Goal: Task Accomplishment & Management: Manage account settings

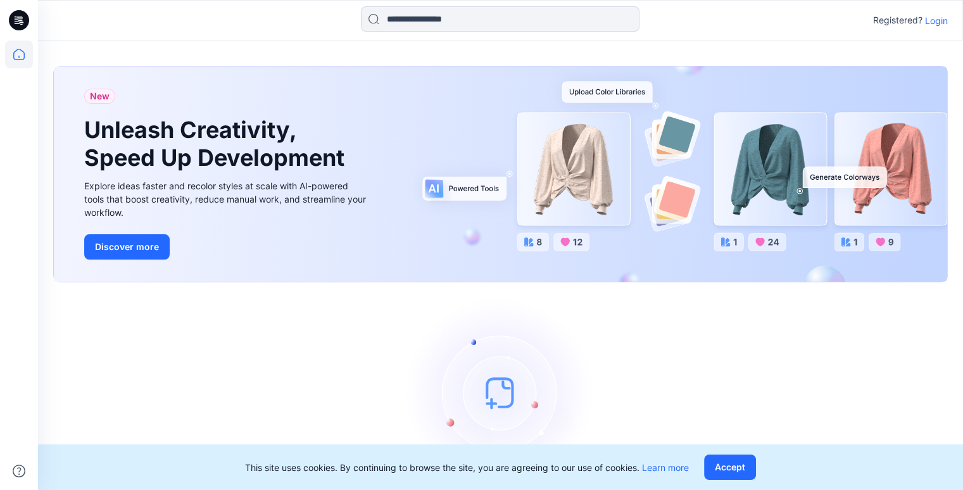
click at [937, 17] on p "Login" at bounding box center [936, 20] width 23 height 13
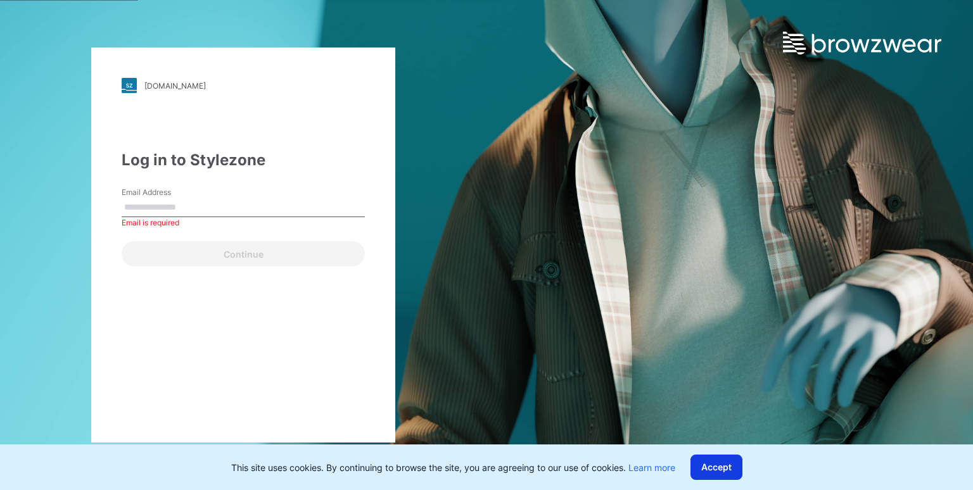
click at [714, 467] on button "Accept" at bounding box center [716, 467] width 52 height 25
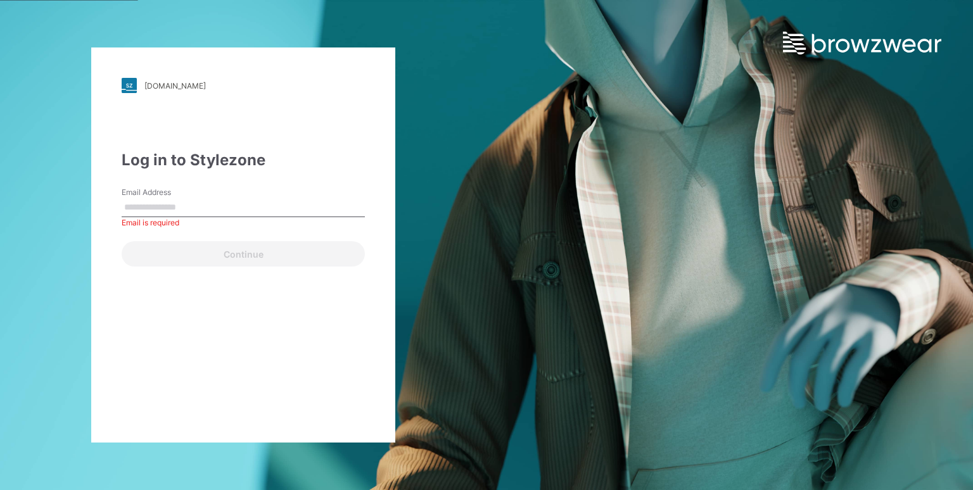
click at [183, 206] on input "Email Address" at bounding box center [243, 207] width 243 height 19
type input "**********"
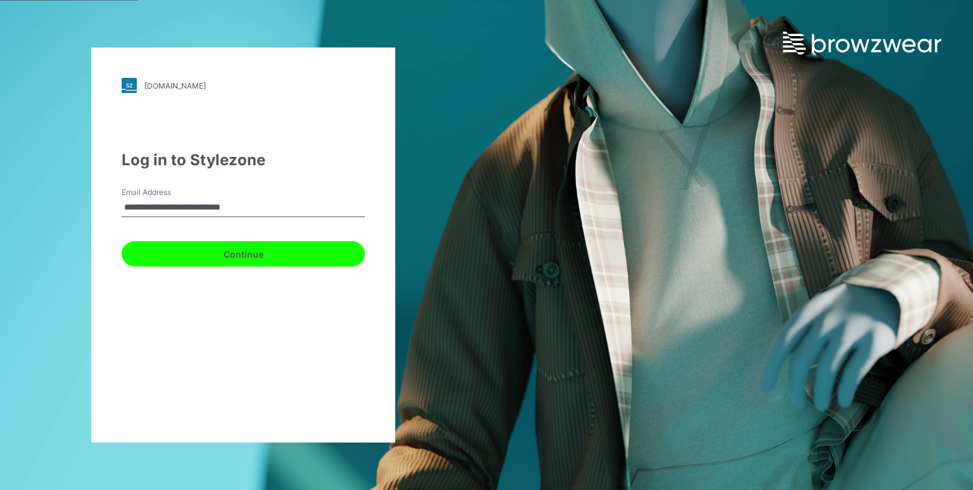
click at [198, 251] on button "Continue" at bounding box center [243, 253] width 243 height 25
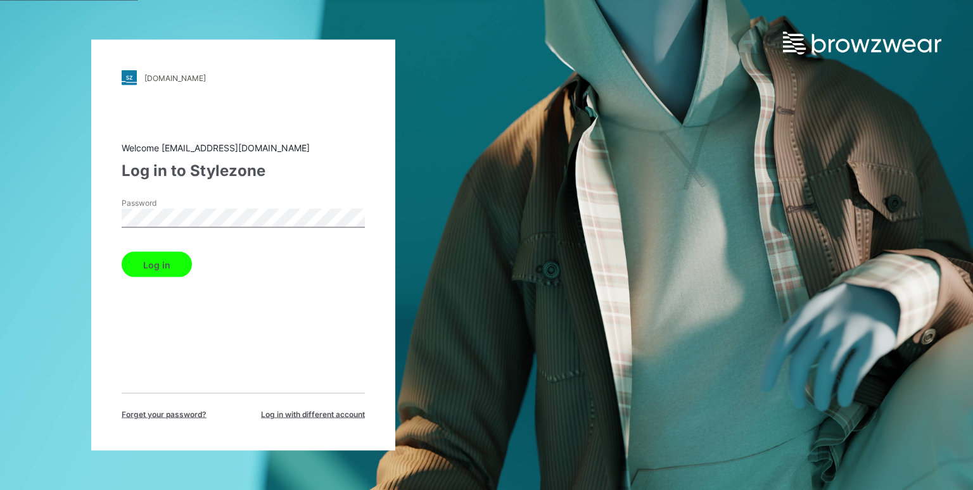
click at [158, 267] on button "Log in" at bounding box center [157, 264] width 70 height 25
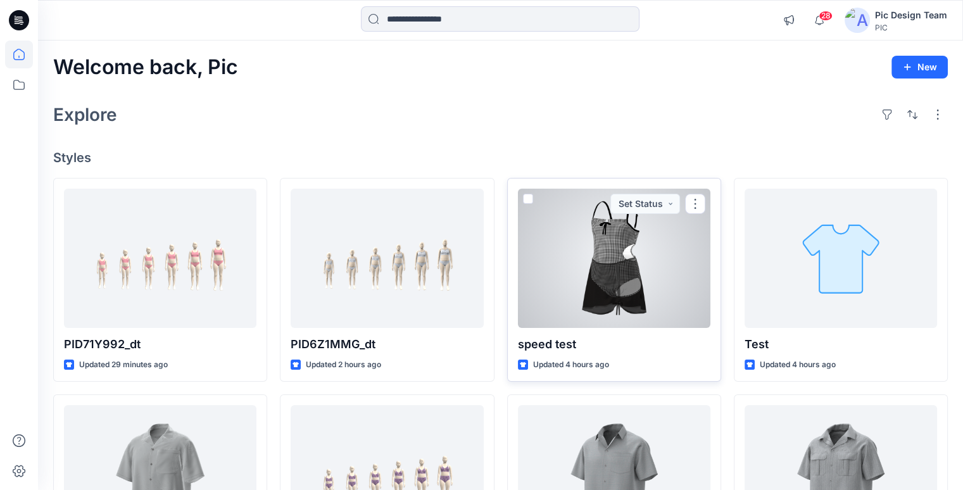
click at [661, 219] on div at bounding box center [614, 258] width 193 height 139
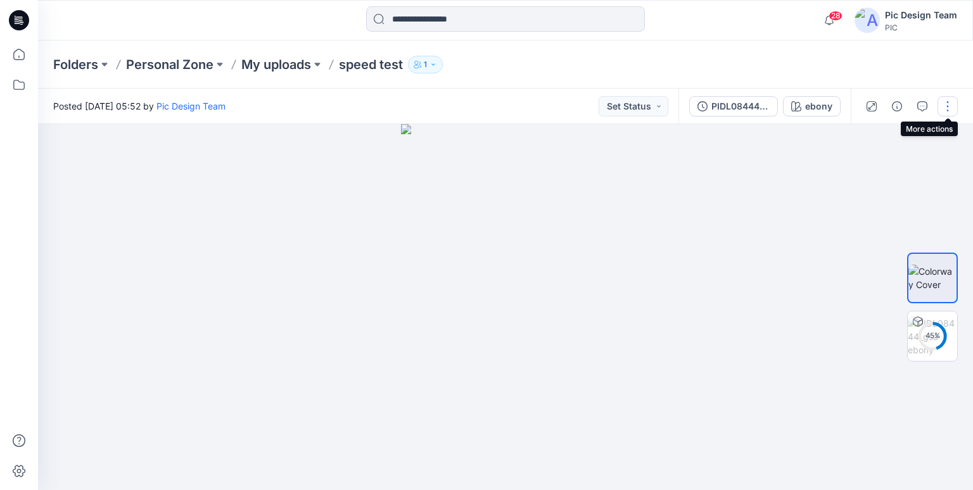
click at [948, 102] on button "button" at bounding box center [947, 106] width 20 height 20
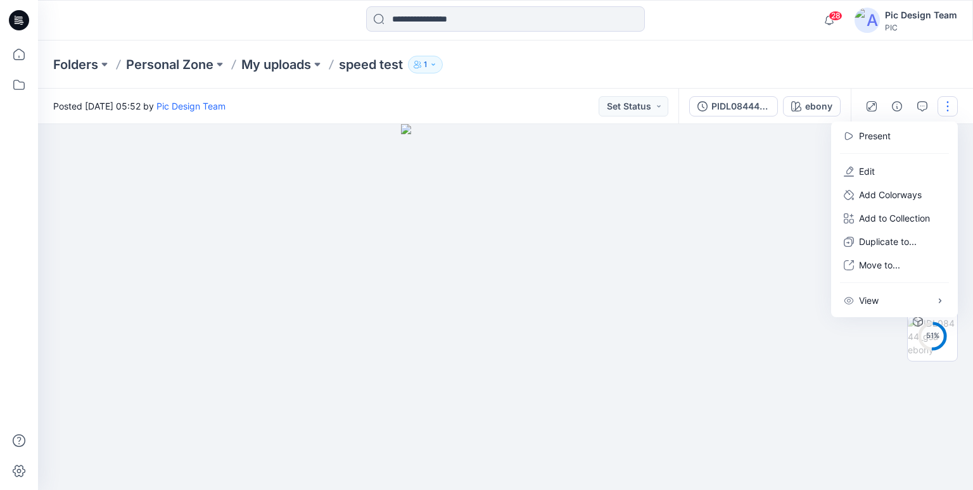
drag, startPoint x: 871, startPoint y: 168, endPoint x: 885, endPoint y: 163, distance: 14.8
click at [871, 168] on p "Edit" at bounding box center [867, 171] width 16 height 13
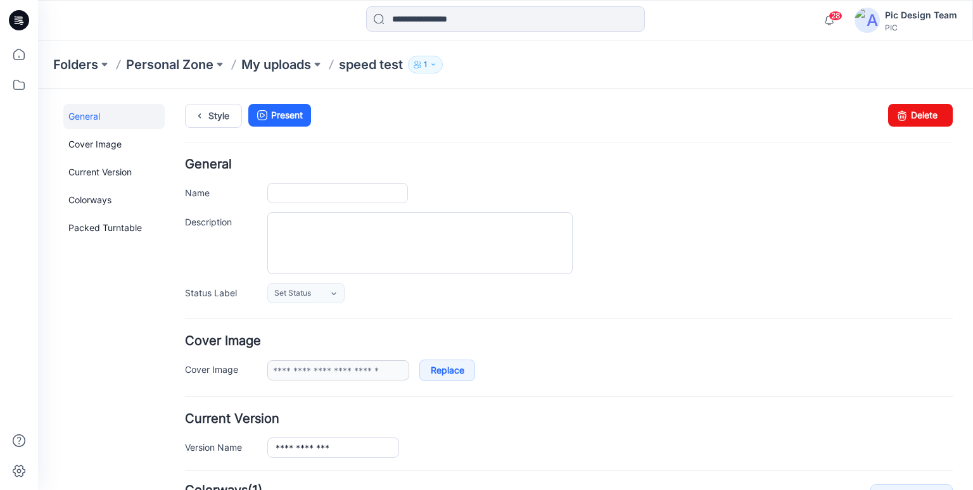
type input "**********"
type input "*****"
type input "**********"
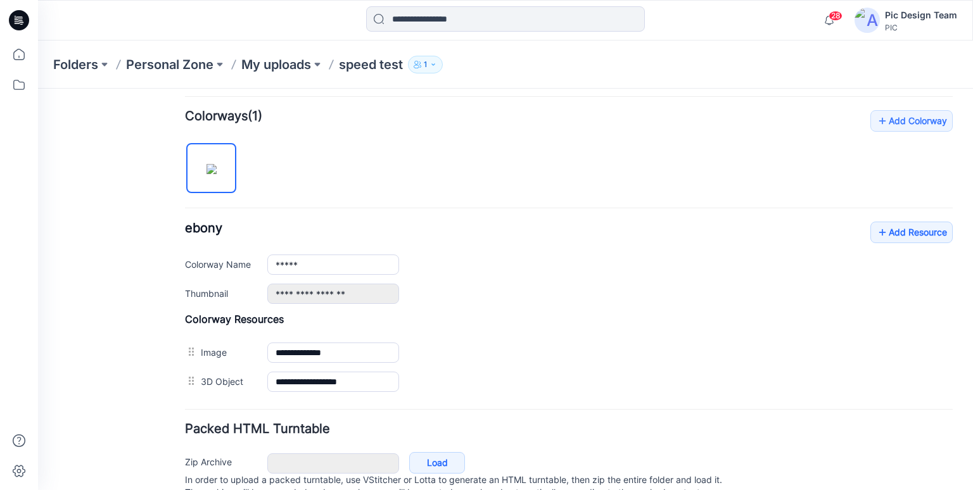
scroll to position [423, 0]
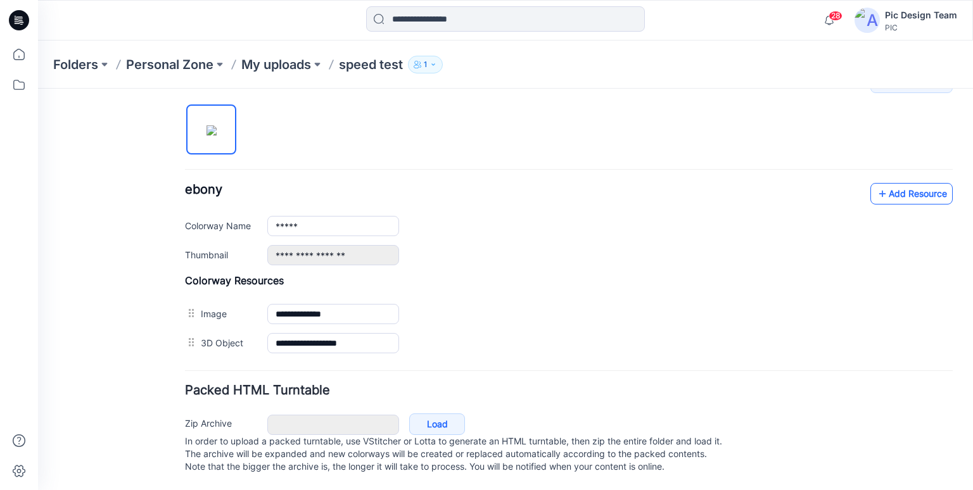
click at [911, 183] on link "Add Resource" at bounding box center [911, 194] width 82 height 22
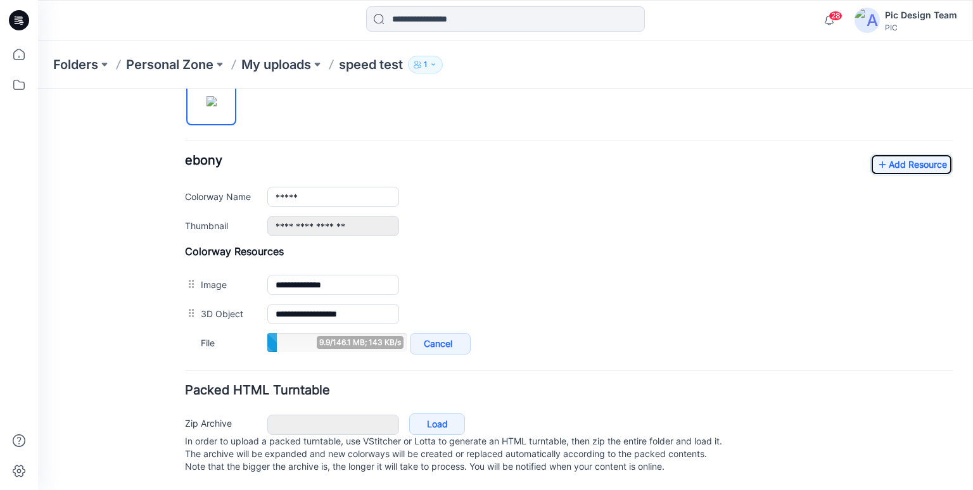
scroll to position [452, 0]
click at [93, 99] on div "General Cover Image Current Version Colorways Packed Turntable" at bounding box center [113, 76] width 101 height 828
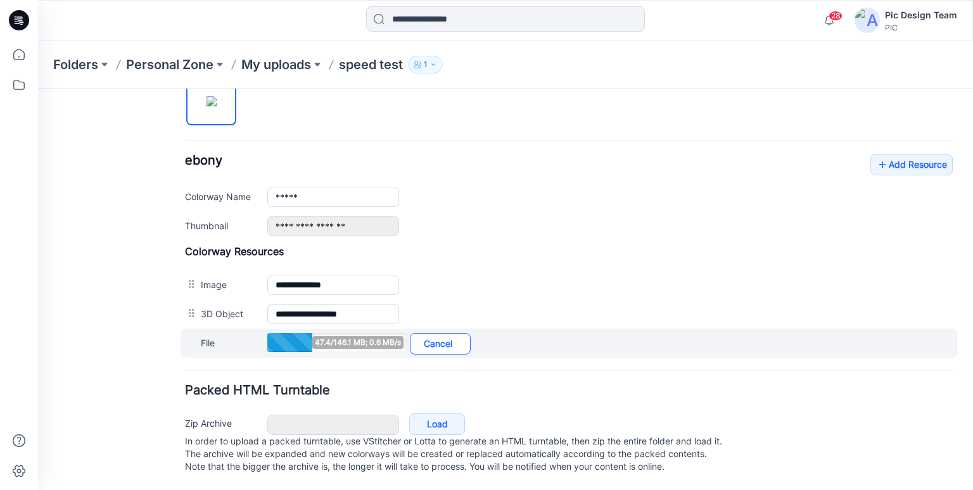
click at [447, 333] on link "Cancel" at bounding box center [440, 344] width 61 height 22
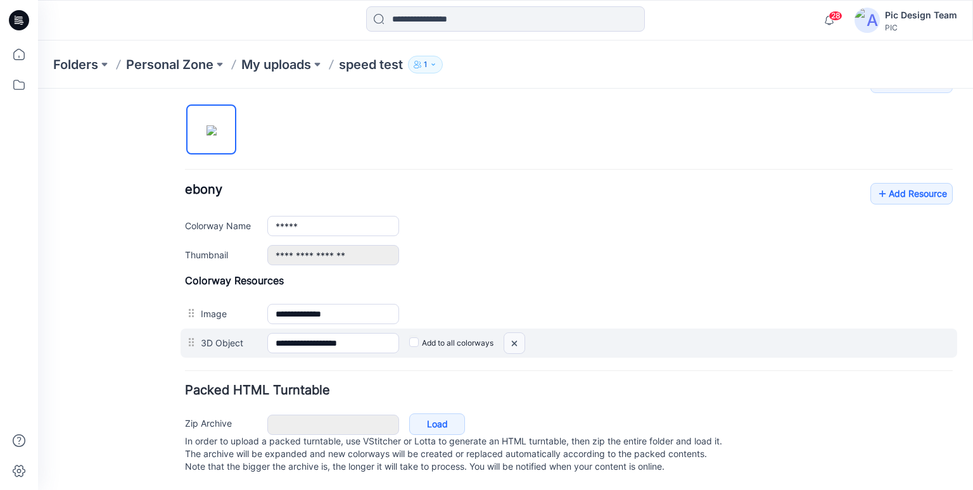
click at [38, 89] on img at bounding box center [38, 89] width 0 height 0
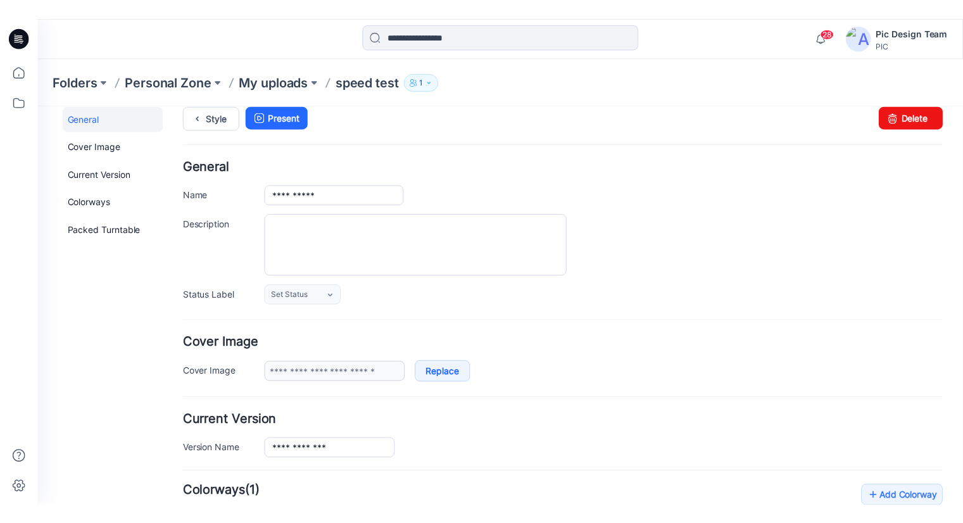
scroll to position [0, 0]
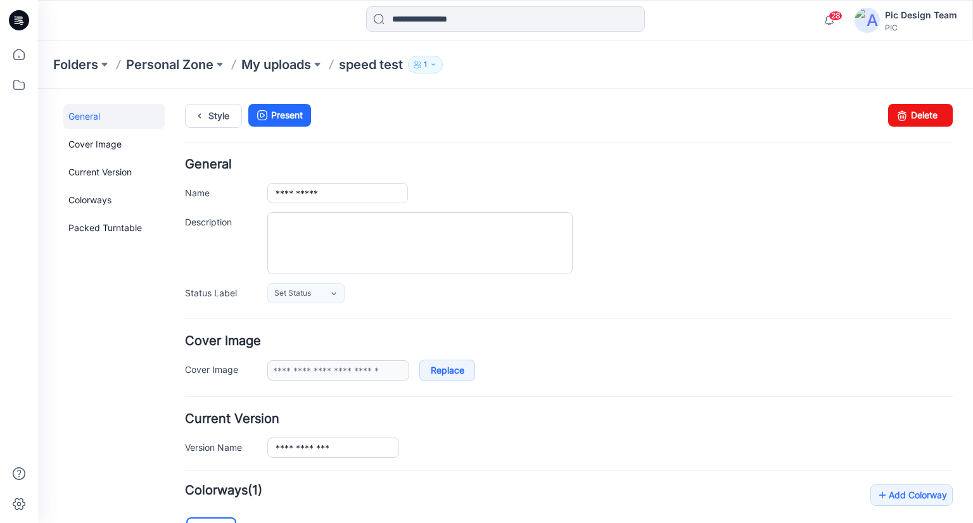
click at [13, 15] on icon at bounding box center [19, 20] width 20 height 20
